Goal: Information Seeking & Learning: Learn about a topic

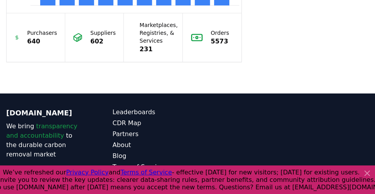
scroll to position [868, 0]
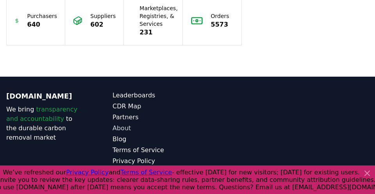
click at [123, 123] on link "About" at bounding box center [149, 127] width 75 height 9
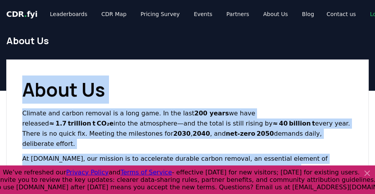
drag, startPoint x: 153, startPoint y: 80, endPoint x: 21, endPoint y: 90, distance: 131.9
copy div "Lorem Ip Dolorsi ame consec adipisc el s doei temp. In utl etdo 342 magna al en…"
click at [365, 171] on icon at bounding box center [366, 172] width 9 height 9
